Goal: Information Seeking & Learning: Learn about a topic

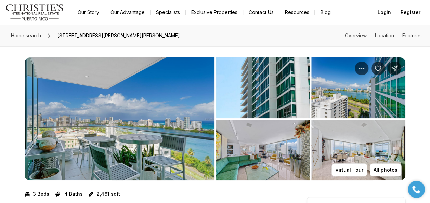
scroll to position [34, 0]
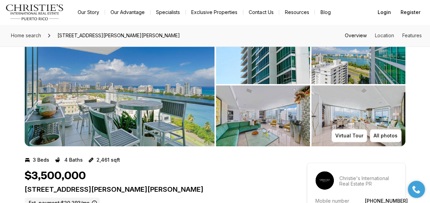
click at [357, 38] on link "Overview" at bounding box center [356, 35] width 22 height 6
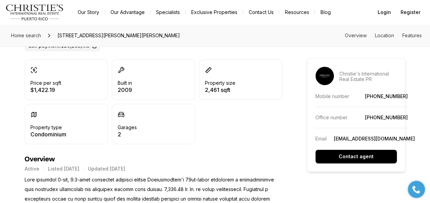
scroll to position [239, 0]
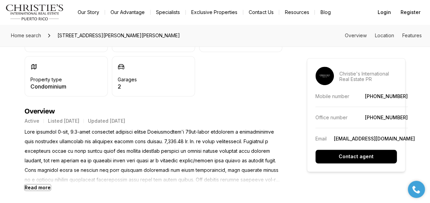
click at [26, 185] on b "Read more" at bounding box center [38, 188] width 26 height 6
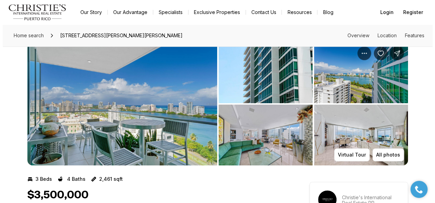
scroll to position [0, 0]
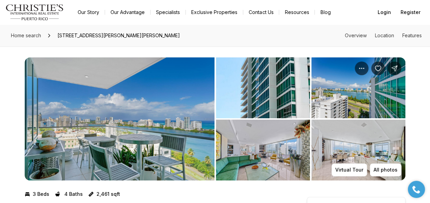
click at [105, 125] on img "View image gallery" at bounding box center [120, 118] width 190 height 123
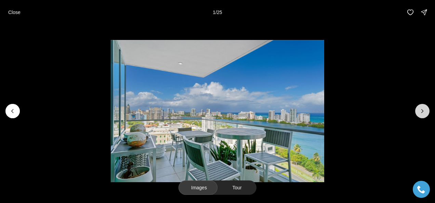
click at [423, 110] on icon "Next slide" at bounding box center [422, 111] width 7 height 7
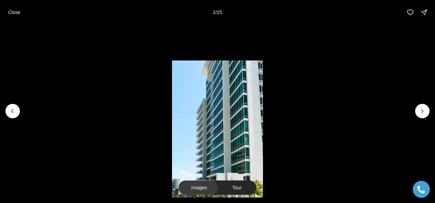
click at [234, 131] on img "2 of 25" at bounding box center [217, 131] width 91 height 142
click at [424, 109] on icon "Next slide" at bounding box center [422, 111] width 7 height 7
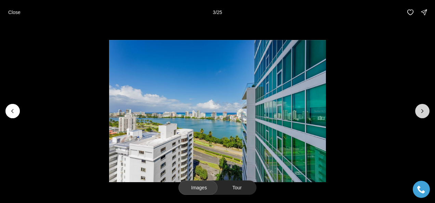
click at [422, 111] on icon "Next slide" at bounding box center [422, 111] width 7 height 7
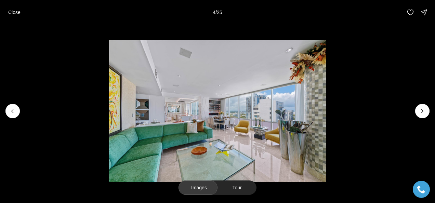
click at [204, 129] on img "4 of 25" at bounding box center [217, 111] width 217 height 142
click at [255, 125] on img "4 of 25" at bounding box center [217, 111] width 217 height 142
click at [419, 113] on icon "Next slide" at bounding box center [422, 111] width 7 height 7
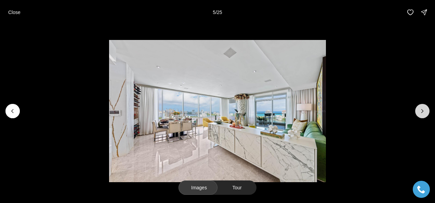
click at [420, 112] on icon "Next slide" at bounding box center [422, 111] width 7 height 7
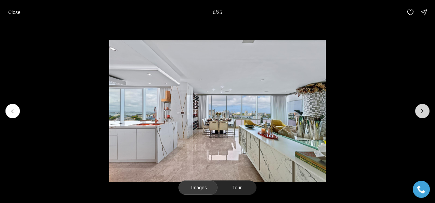
click at [420, 110] on icon "Next slide" at bounding box center [422, 111] width 7 height 7
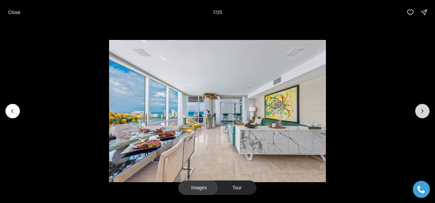
click at [425, 110] on icon "Next slide" at bounding box center [422, 111] width 7 height 7
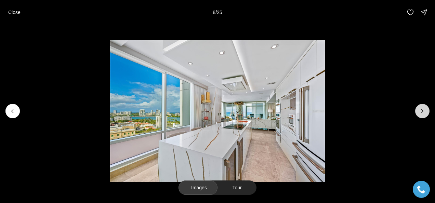
click at [425, 110] on icon "Next slide" at bounding box center [422, 111] width 7 height 7
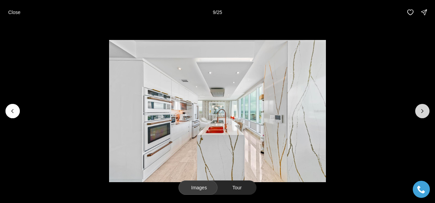
drag, startPoint x: 217, startPoint y: 152, endPoint x: 419, endPoint y: 113, distance: 205.0
click at [419, 113] on icon "Next slide" at bounding box center [422, 111] width 7 height 7
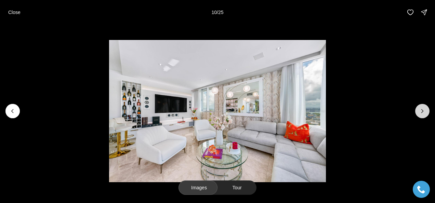
click at [422, 112] on icon "Next slide" at bounding box center [422, 110] width 2 height 3
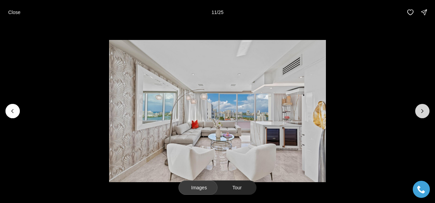
click at [422, 112] on icon "Next slide" at bounding box center [422, 110] width 2 height 3
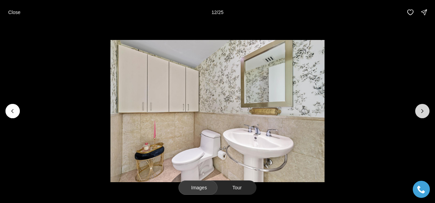
click at [422, 112] on icon "Next slide" at bounding box center [422, 110] width 2 height 3
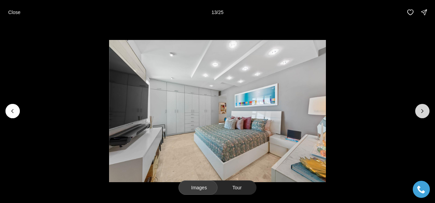
click at [422, 112] on icon "Next slide" at bounding box center [422, 110] width 2 height 3
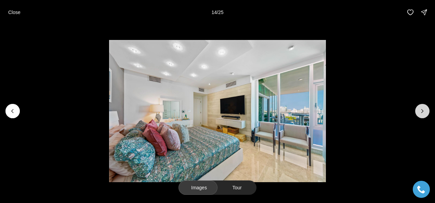
click at [422, 112] on icon "Next slide" at bounding box center [422, 110] width 2 height 3
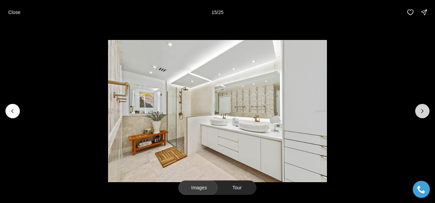
click at [422, 112] on icon "Next slide" at bounding box center [422, 110] width 2 height 3
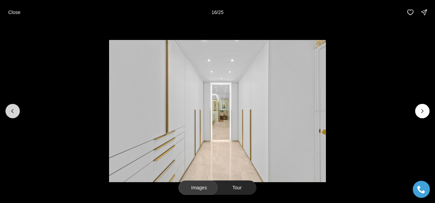
click at [12, 112] on icon "Previous slide" at bounding box center [12, 111] width 7 height 7
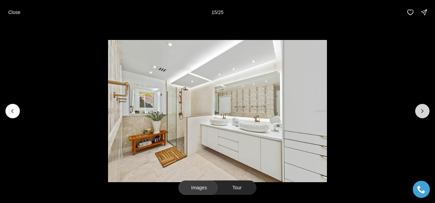
click at [428, 114] on button "Next slide" at bounding box center [422, 111] width 14 height 14
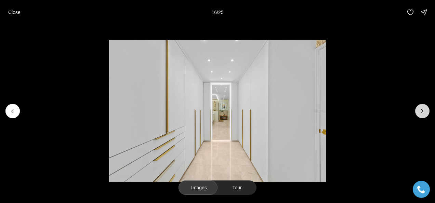
click at [427, 114] on button "Next slide" at bounding box center [422, 111] width 14 height 14
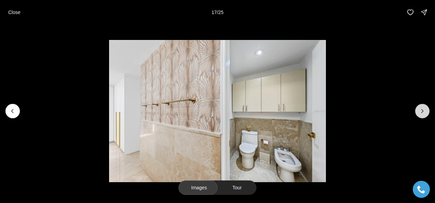
click at [427, 114] on button "Next slide" at bounding box center [422, 111] width 14 height 14
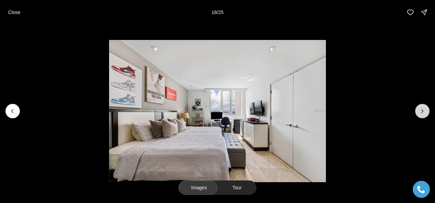
click at [427, 114] on button "Next slide" at bounding box center [422, 111] width 14 height 14
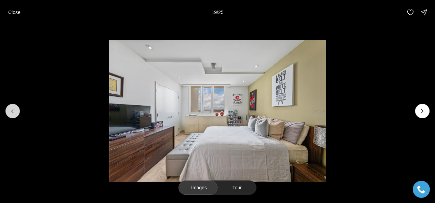
click at [10, 112] on icon "Previous slide" at bounding box center [12, 111] width 7 height 7
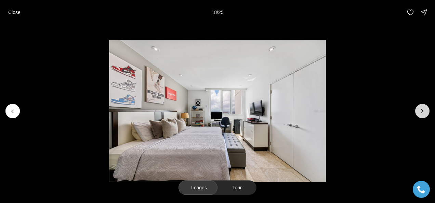
click at [418, 112] on button "Next slide" at bounding box center [422, 111] width 14 height 14
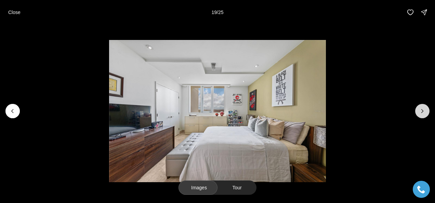
click at [418, 112] on button "Next slide" at bounding box center [422, 111] width 14 height 14
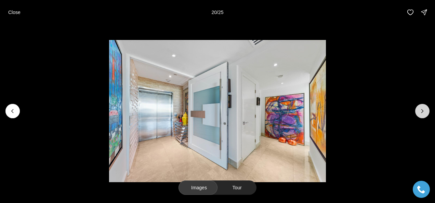
click at [418, 112] on button "Next slide" at bounding box center [422, 111] width 14 height 14
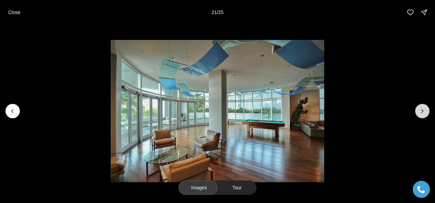
click at [422, 112] on icon "Next slide" at bounding box center [422, 111] width 7 height 7
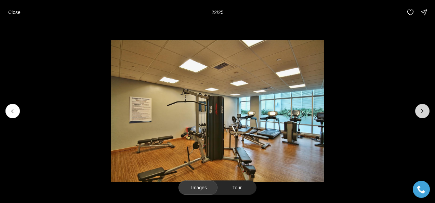
click at [422, 112] on icon "Next slide" at bounding box center [422, 111] width 7 height 7
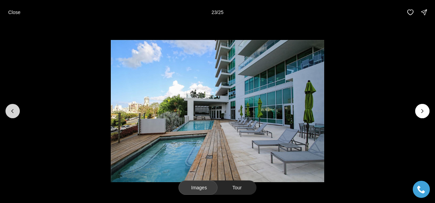
click at [9, 106] on button "Previous slide" at bounding box center [12, 111] width 14 height 14
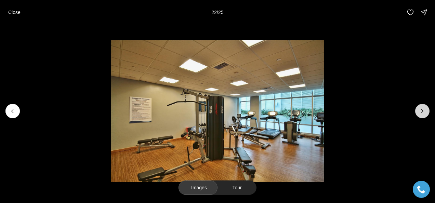
click at [417, 109] on button "Next slide" at bounding box center [422, 111] width 14 height 14
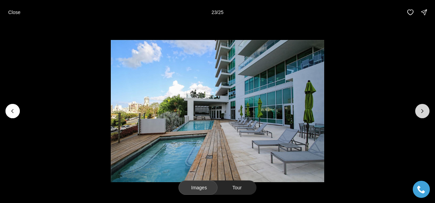
click at [419, 109] on icon "Next slide" at bounding box center [422, 111] width 7 height 7
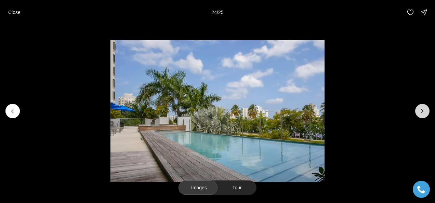
click at [419, 109] on icon "Next slide" at bounding box center [422, 111] width 7 height 7
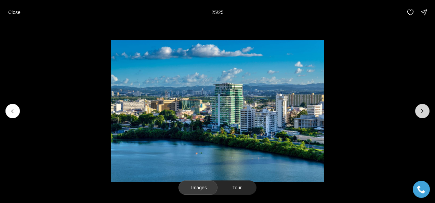
click at [419, 109] on div at bounding box center [422, 111] width 14 height 14
click at [11, 14] on p "Close" at bounding box center [14, 12] width 12 height 5
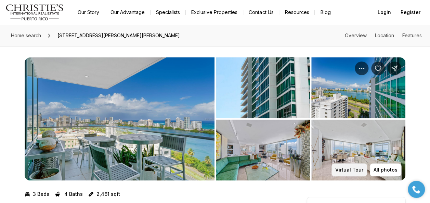
click at [348, 169] on p "Virtual Tour" at bounding box center [349, 169] width 28 height 5
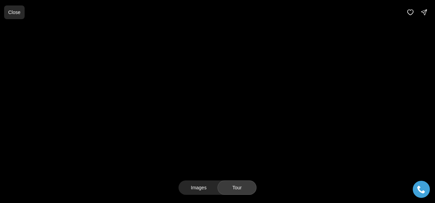
click at [12, 11] on p "Close" at bounding box center [14, 12] width 12 height 5
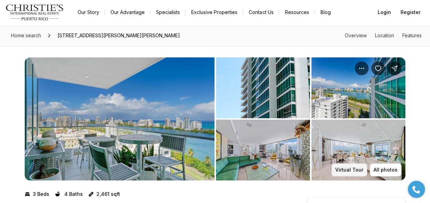
click at [344, 166] on button "Virtual Tour" at bounding box center [349, 169] width 36 height 13
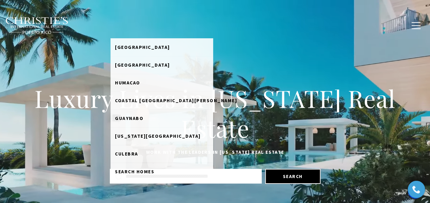
click at [141, 22] on link "Home Search" at bounding box center [129, 25] width 38 height 17
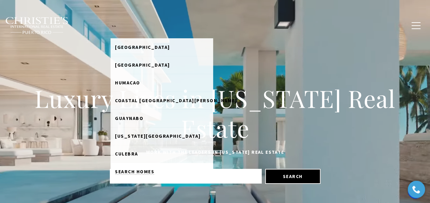
click at [135, 173] on span "Search Homes" at bounding box center [134, 172] width 39 height 6
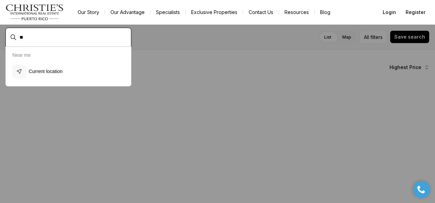
type input "***"
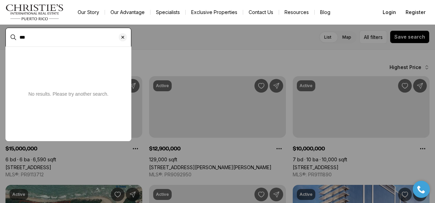
click at [56, 36] on input "***" at bounding box center [73, 37] width 109 height 6
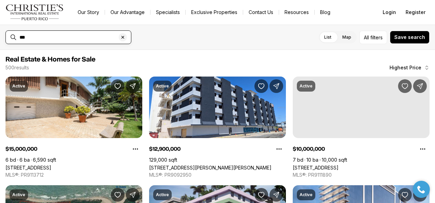
click at [56, 36] on input "***" at bounding box center [73, 37] width 109 height 6
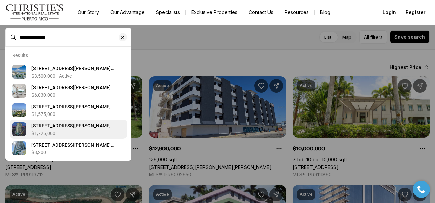
type input "**********"
click at [72, 128] on span "555 MONSERRATE #1004, SAN JUAN PR, 00907" at bounding box center [72, 129] width 83 height 12
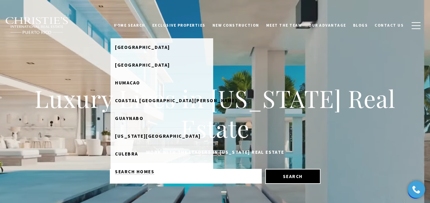
click at [131, 171] on span "Search Homes" at bounding box center [134, 172] width 39 height 6
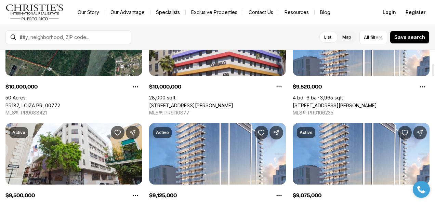
scroll to position [103, 0]
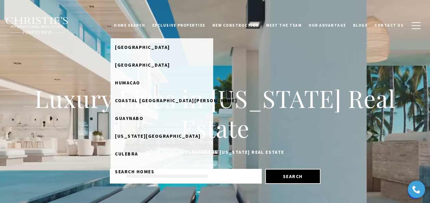
click at [134, 24] on link "Home Search" at bounding box center [129, 25] width 38 height 17
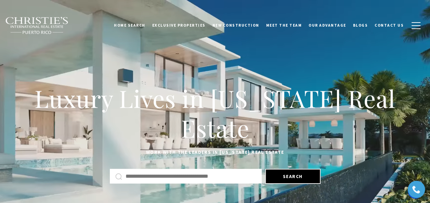
click at [128, 179] on input "Search by Address, City, or Neighborhood" at bounding box center [190, 176] width 131 height 9
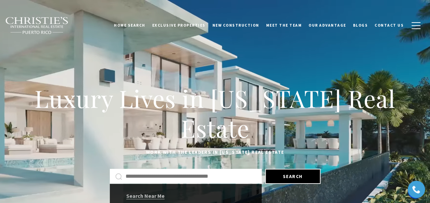
type input "*"
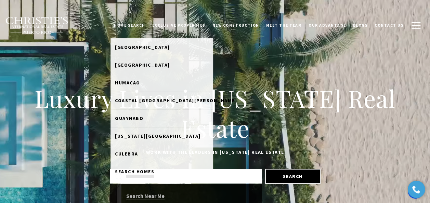
type input "**********"
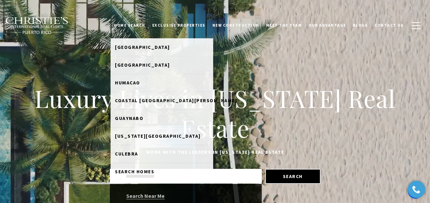
click at [133, 27] on link "Home Search" at bounding box center [129, 25] width 38 height 17
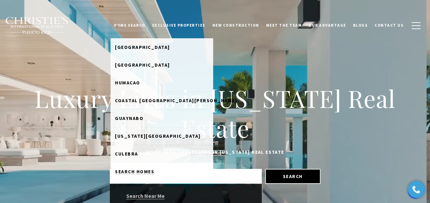
click at [137, 172] on span "Search Homes" at bounding box center [134, 172] width 39 height 6
